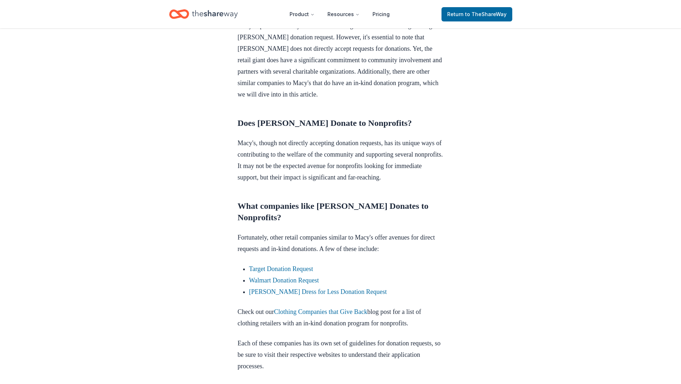
scroll to position [250, 0]
click at [329, 294] on link "[PERSON_NAME] Dress for Less Donation Request" at bounding box center [318, 290] width 138 height 7
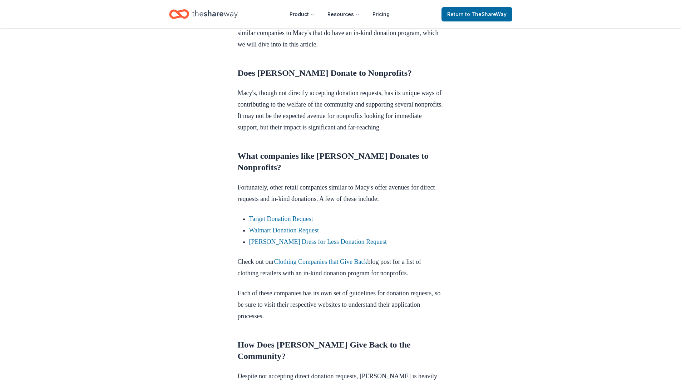
scroll to position [322, 0]
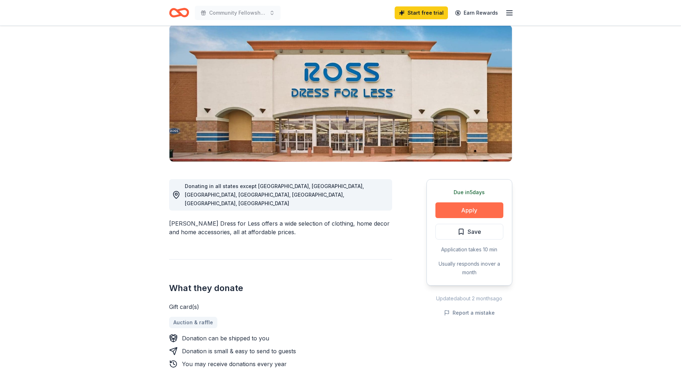
scroll to position [71, 0]
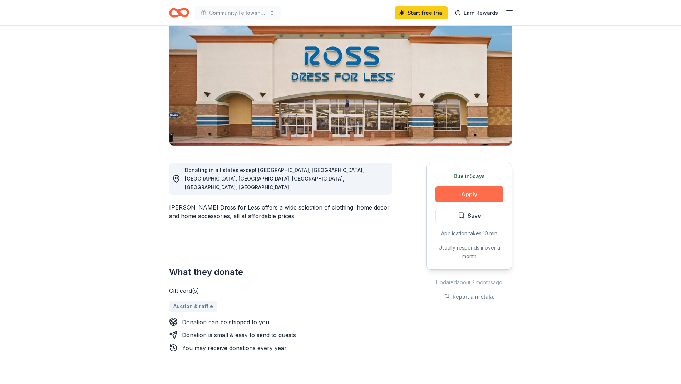
click at [473, 191] on button "Apply" at bounding box center [469, 194] width 68 height 16
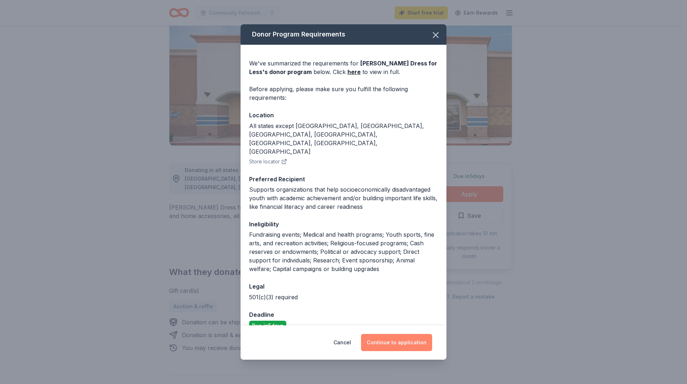
click at [397, 336] on button "Continue to application" at bounding box center [396, 342] width 71 height 17
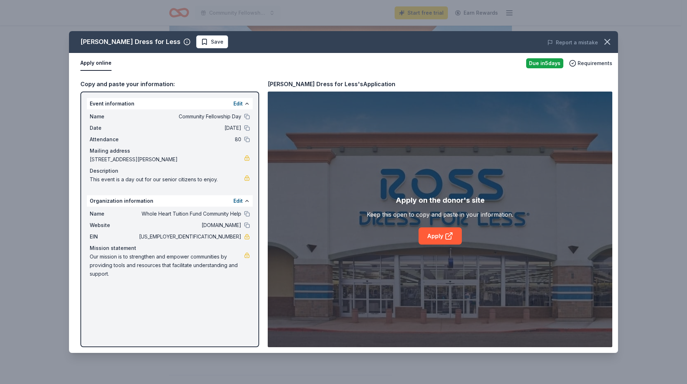
click at [93, 62] on button "Apply online" at bounding box center [95, 63] width 31 height 15
click at [447, 235] on icon at bounding box center [449, 236] width 9 height 9
click at [611, 43] on icon "button" at bounding box center [607, 42] width 10 height 10
